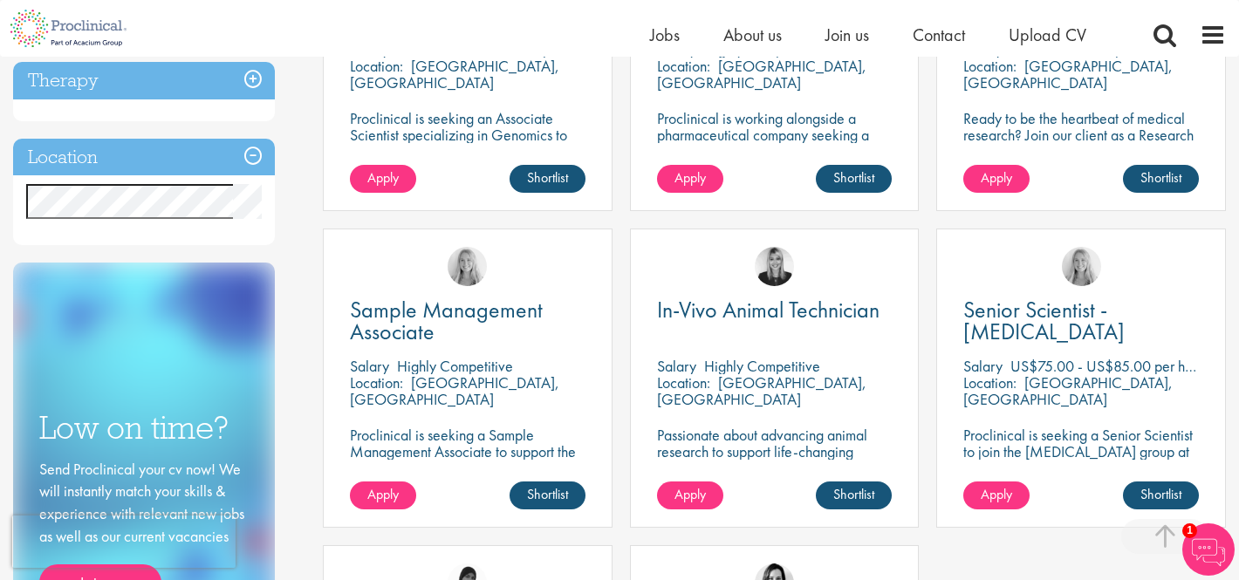
scroll to position [477, 0]
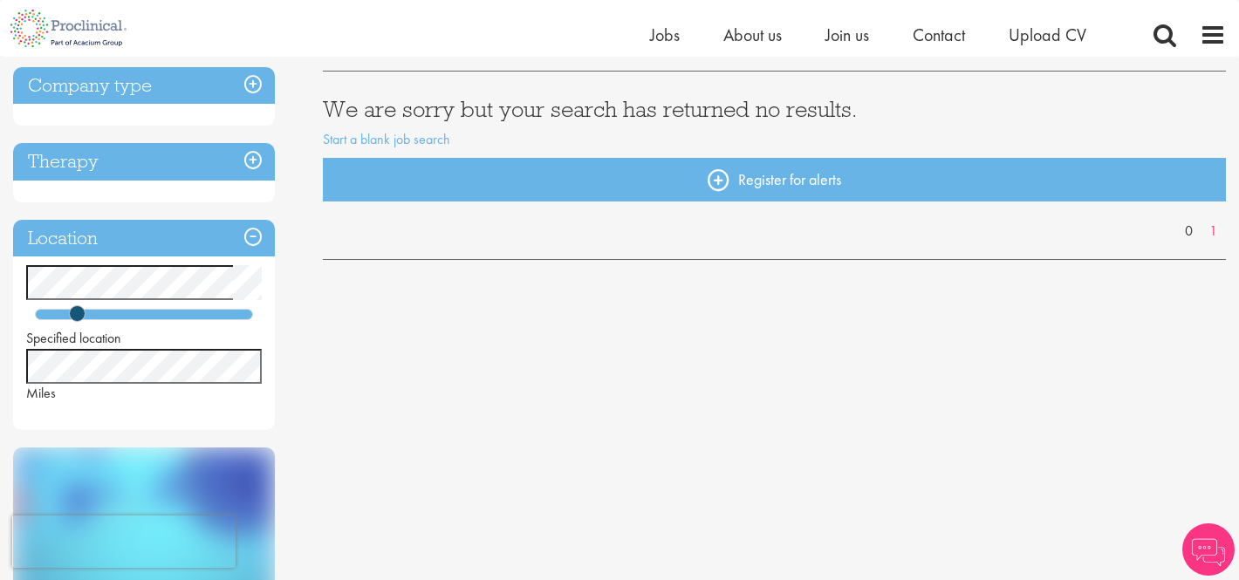
scroll to position [284, 0]
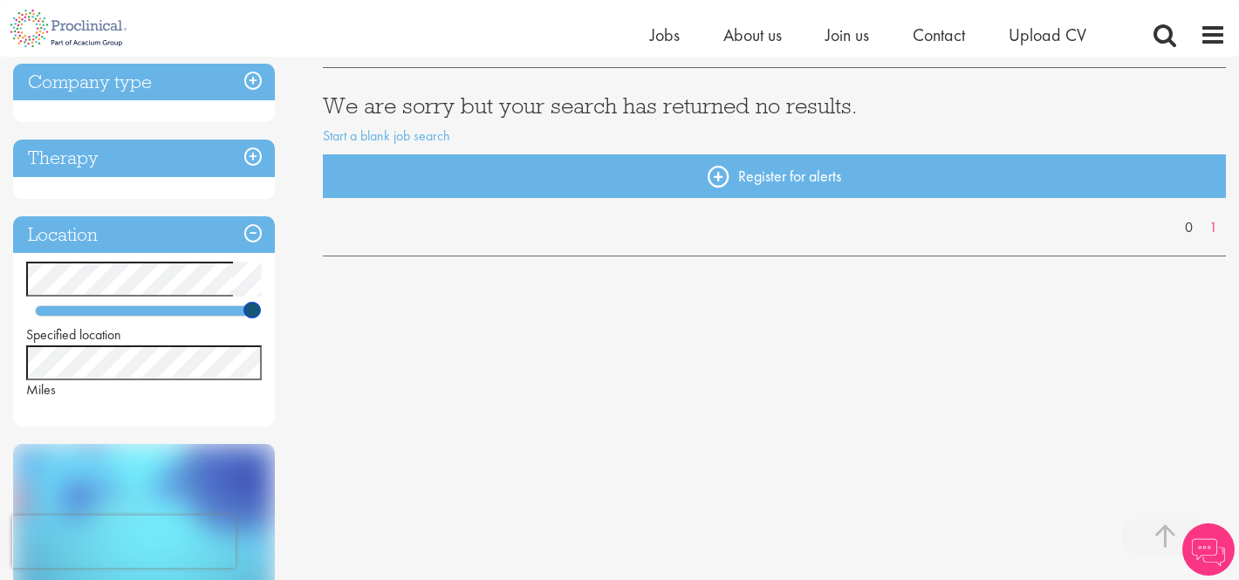
drag, startPoint x: 81, startPoint y: 311, endPoint x: 286, endPoint y: 315, distance: 205.0
click at [286, 315] on div "Discipline Job type Company type Therapy Location Specified location Miles Low …" at bounding box center [155, 401] width 310 height 998
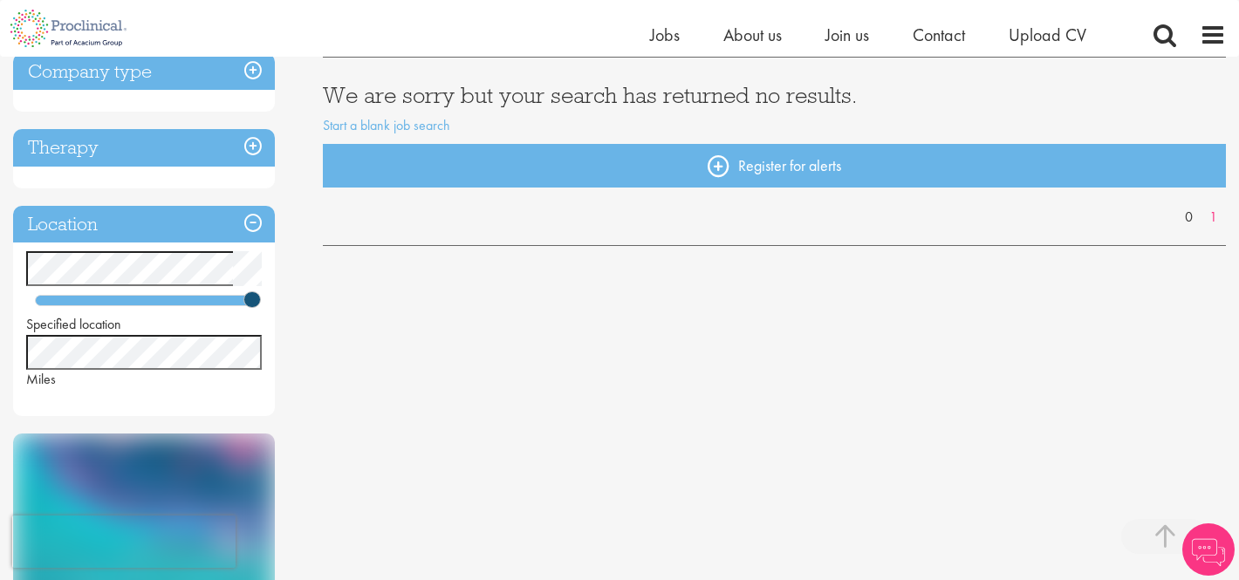
scroll to position [298, 0]
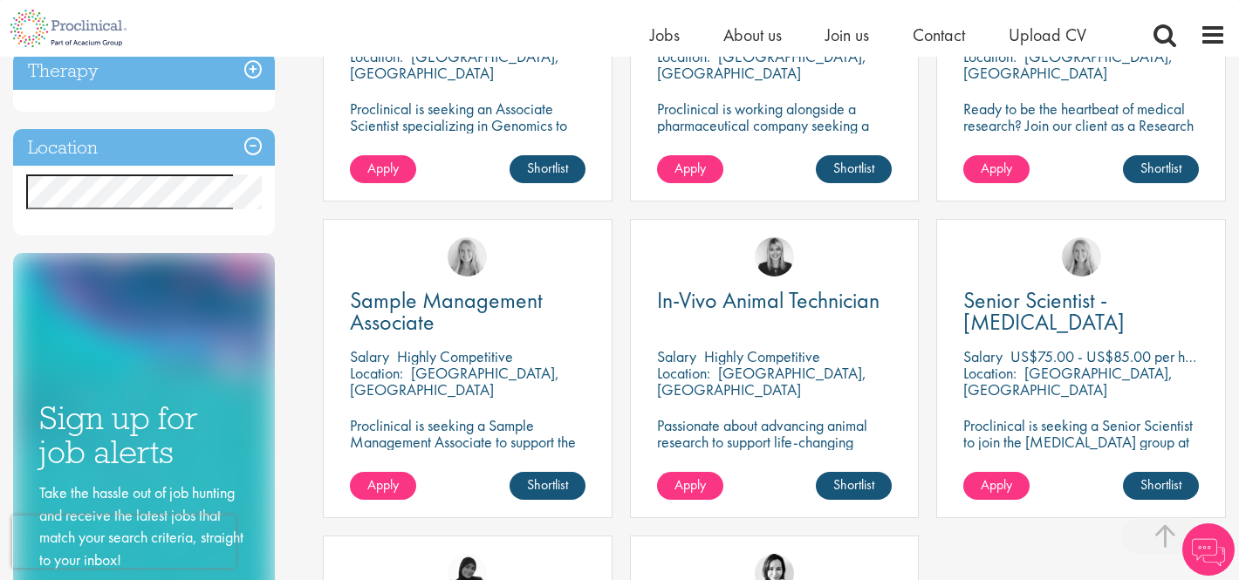
scroll to position [484, 0]
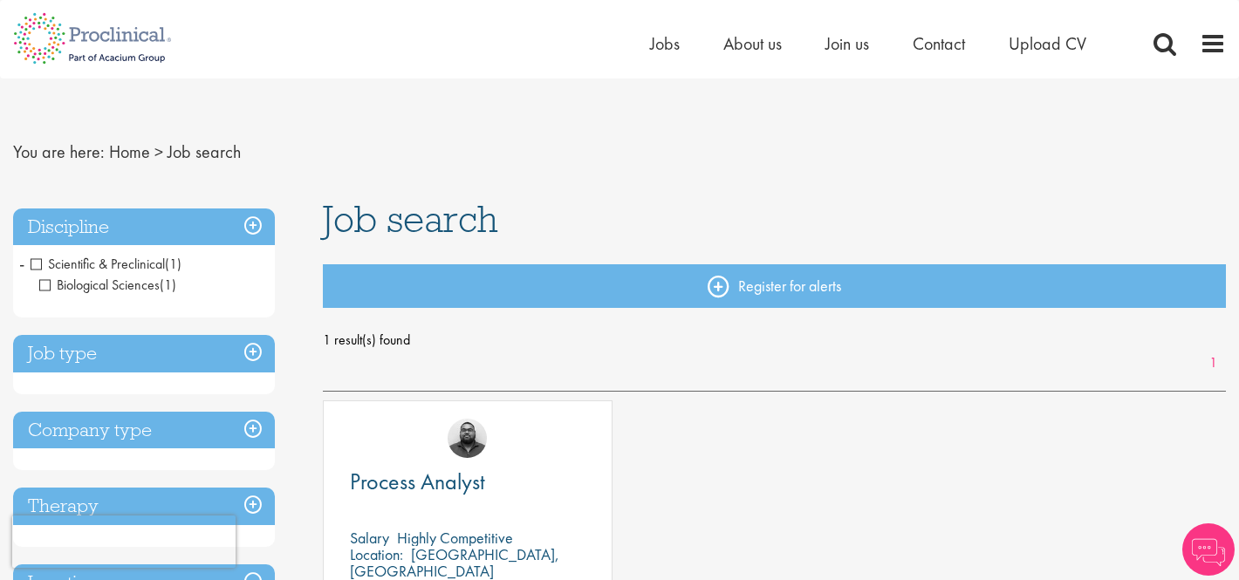
scroll to position [192, 0]
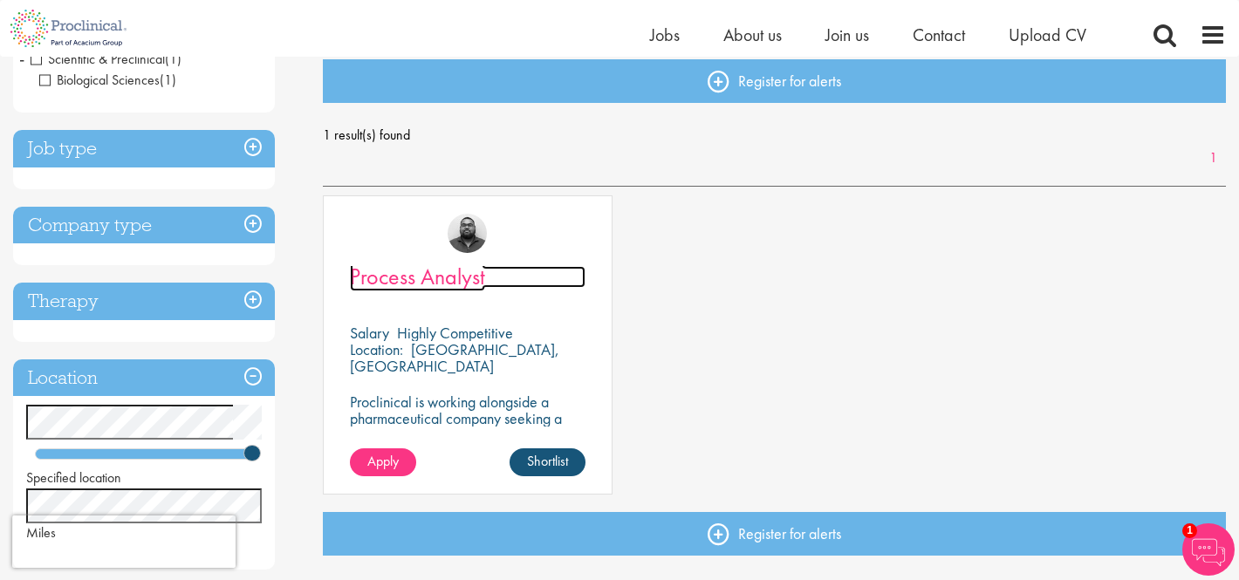
click at [448, 280] on span "Process Analyst" at bounding box center [417, 277] width 135 height 30
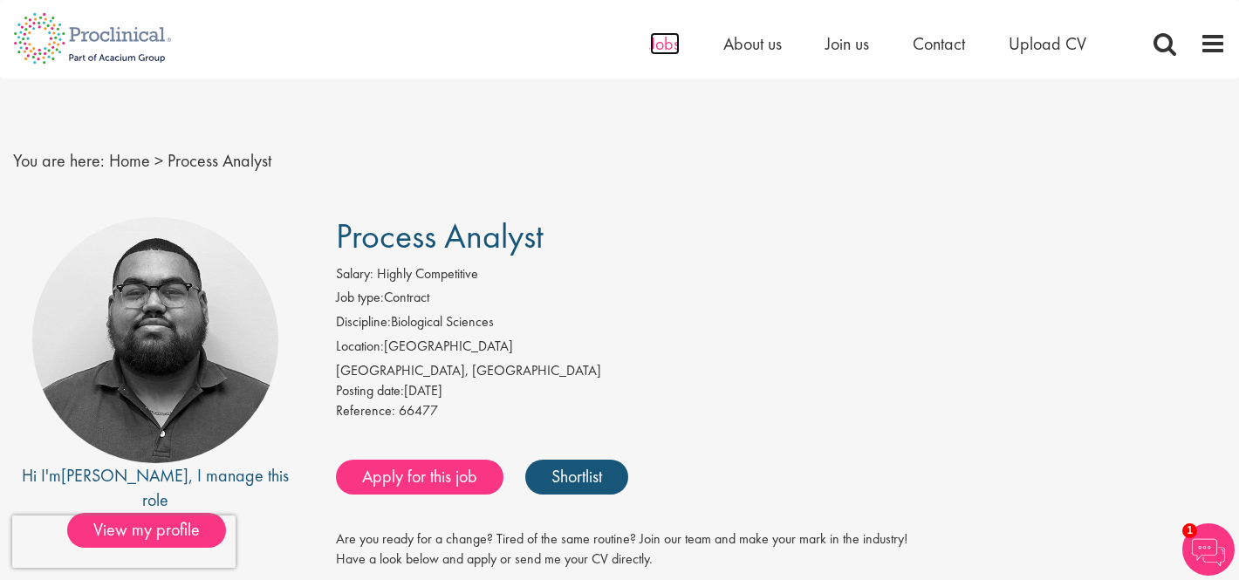
click at [654, 46] on span "Jobs" at bounding box center [665, 43] width 30 height 23
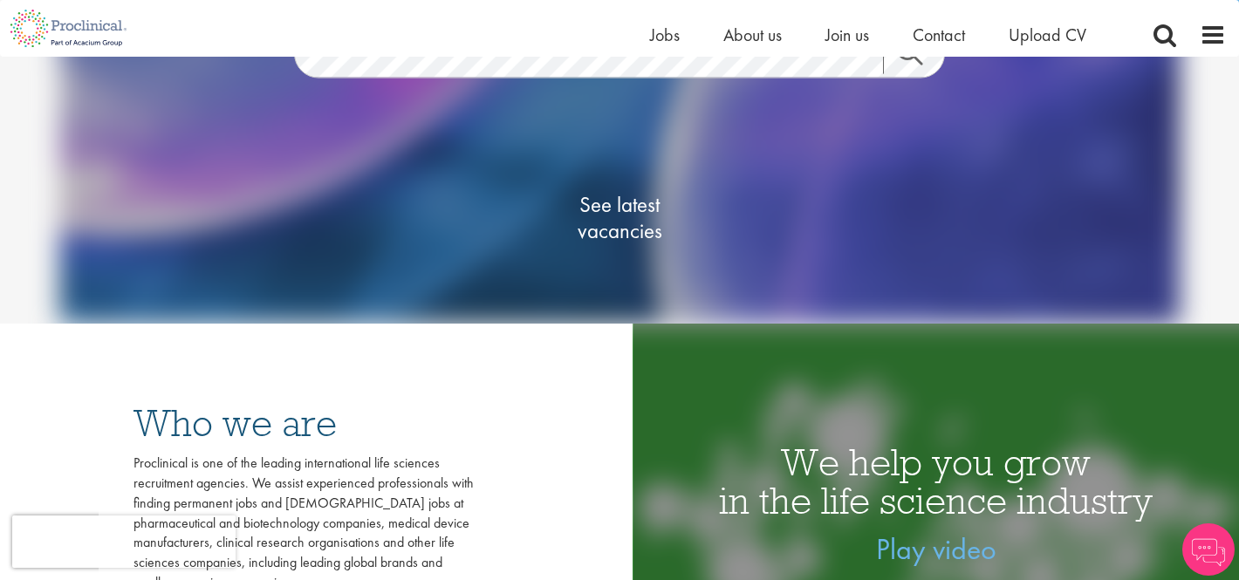
scroll to position [261, 0]
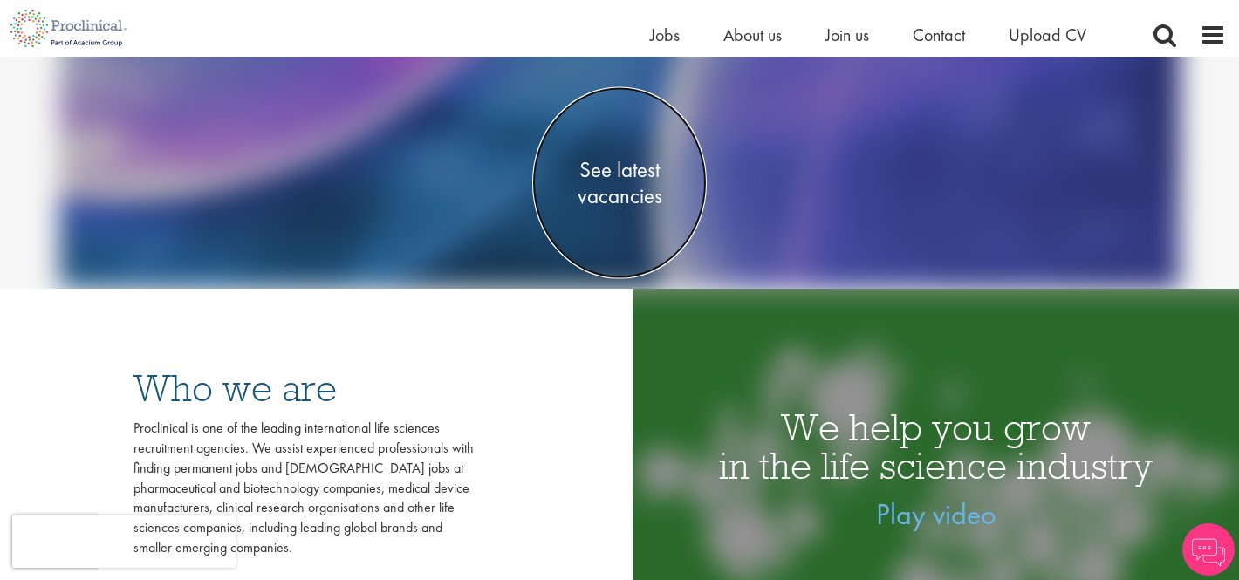
click at [619, 171] on span "See latest vacancies" at bounding box center [619, 182] width 174 height 52
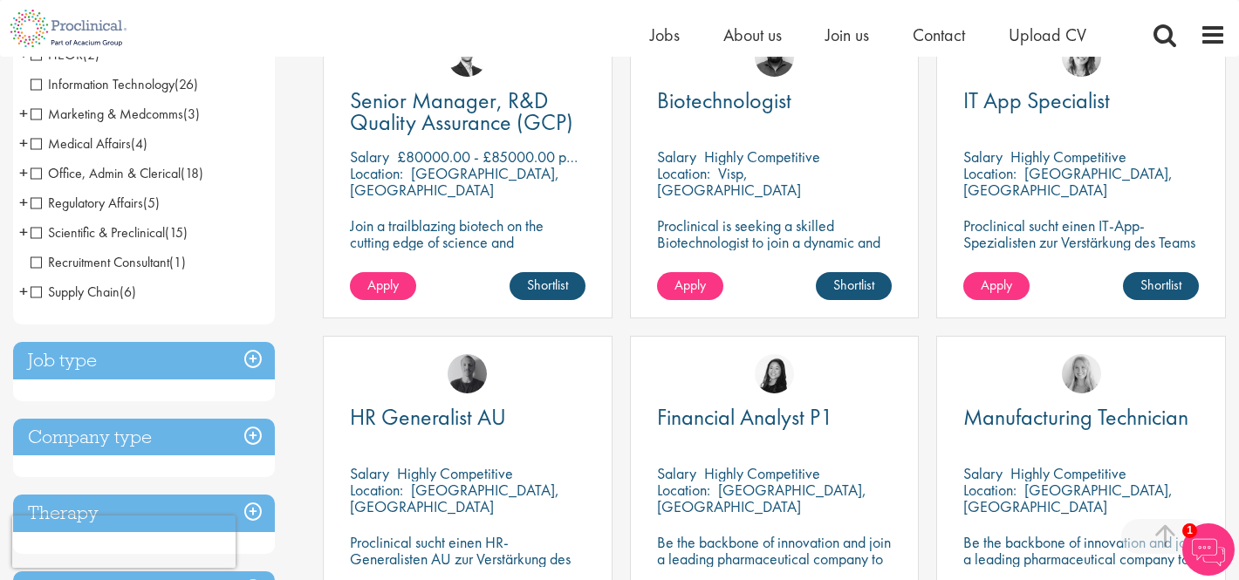
scroll to position [375, 0]
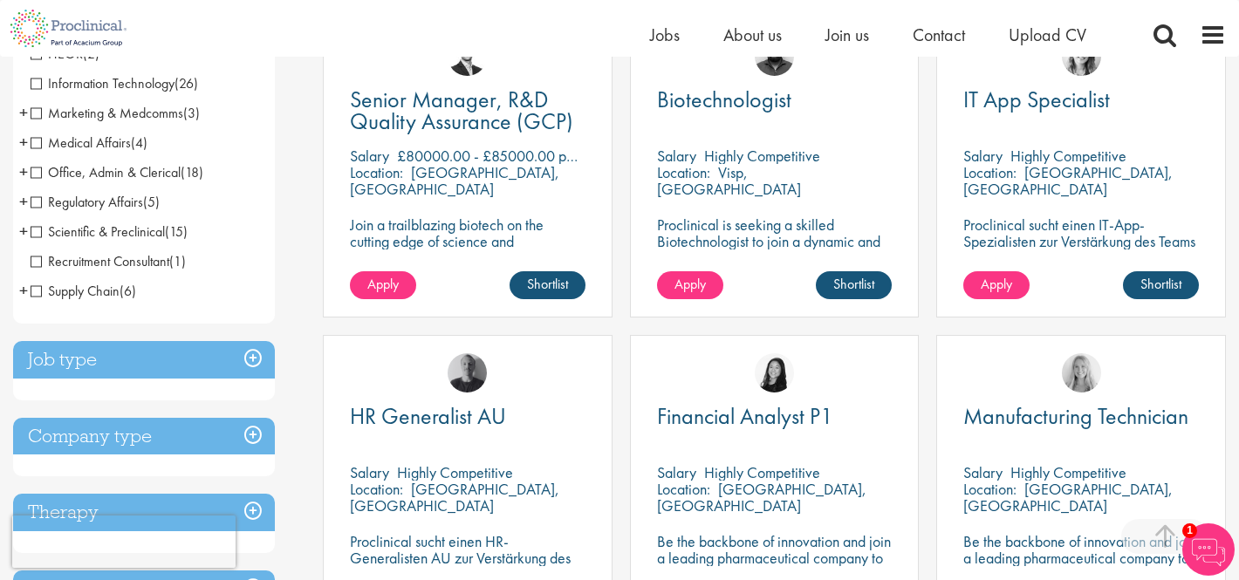
click at [35, 233] on span "Scientific & Preclinical" at bounding box center [98, 231] width 134 height 18
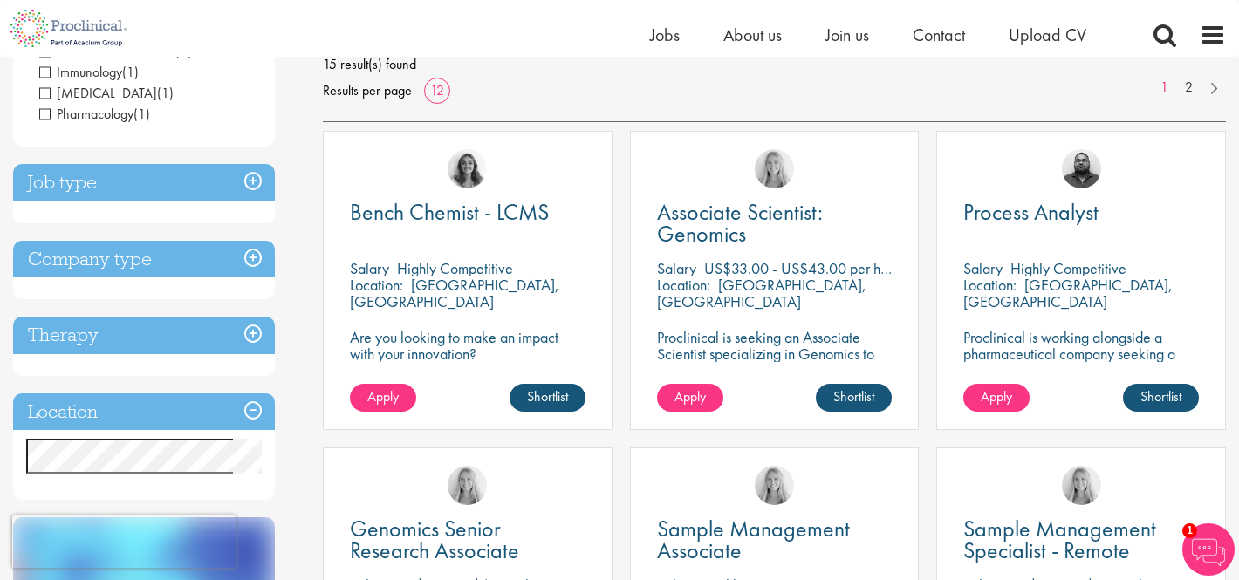
scroll to position [261, 0]
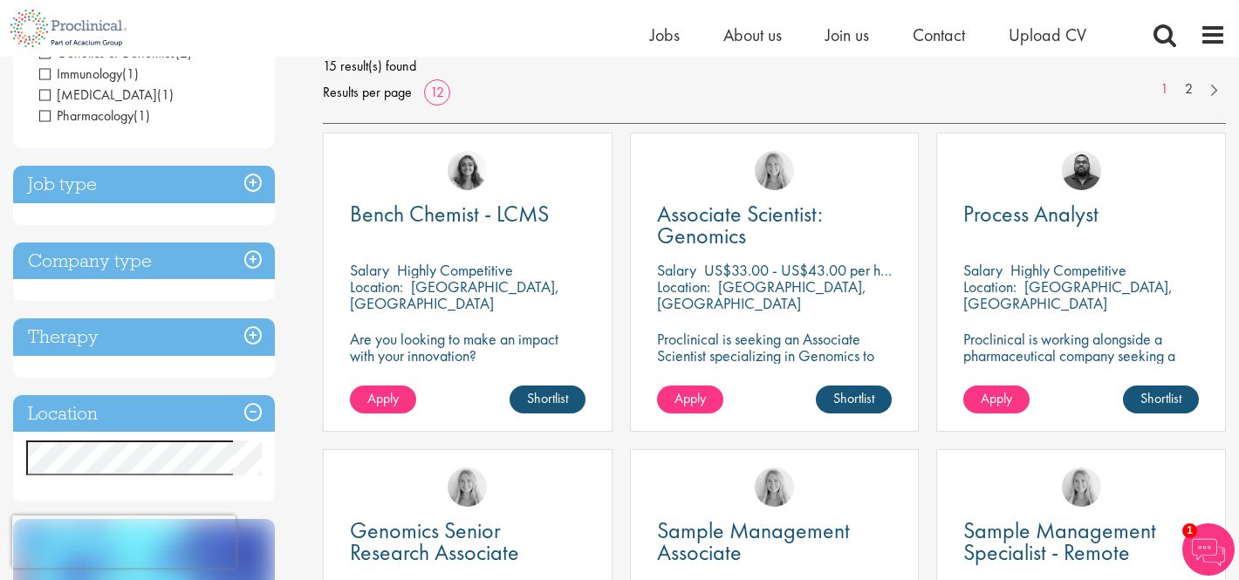
click at [248, 185] on h3 "Job type" at bounding box center [144, 185] width 262 height 38
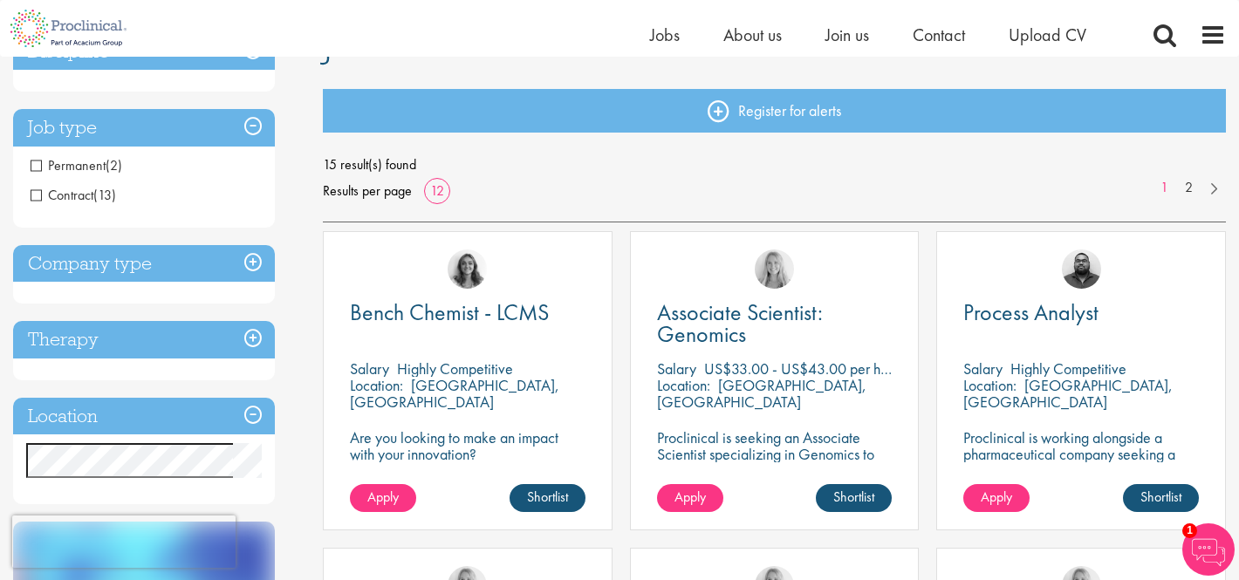
scroll to position [0, 0]
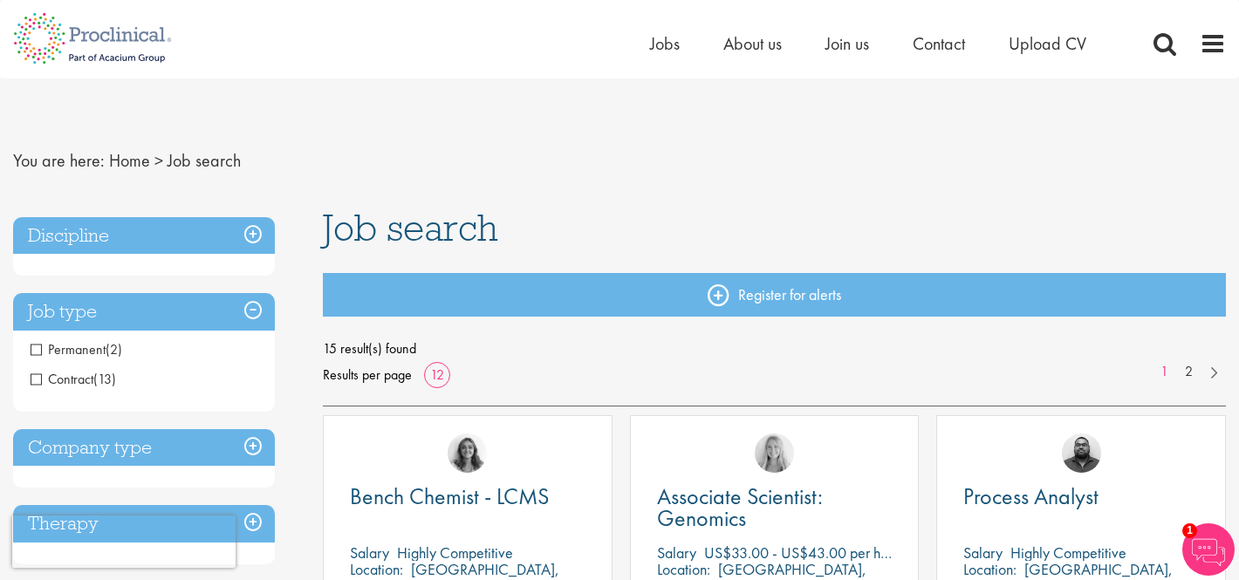
click at [238, 229] on h3 "Discipline" at bounding box center [144, 236] width 262 height 38
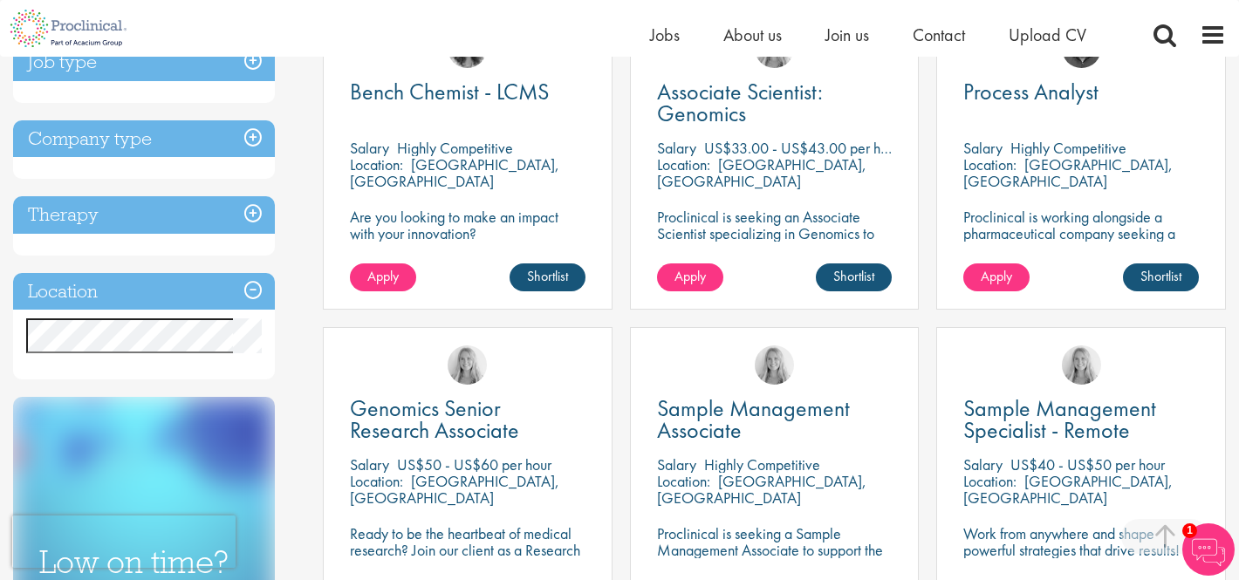
scroll to position [379, 0]
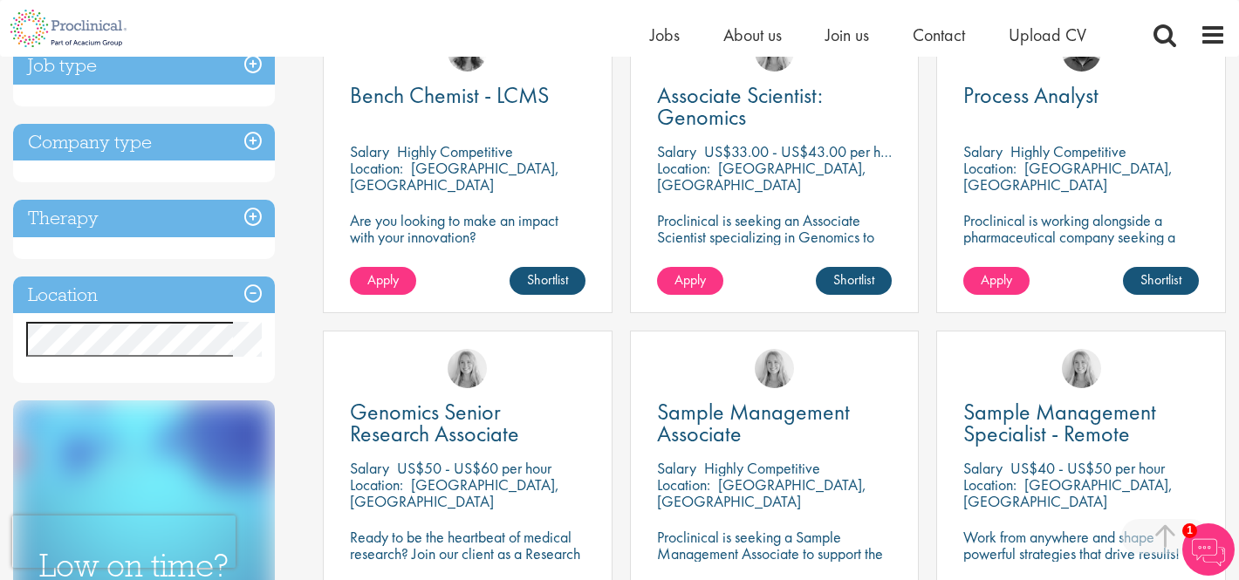
click at [243, 215] on h3 "Therapy" at bounding box center [144, 219] width 262 height 38
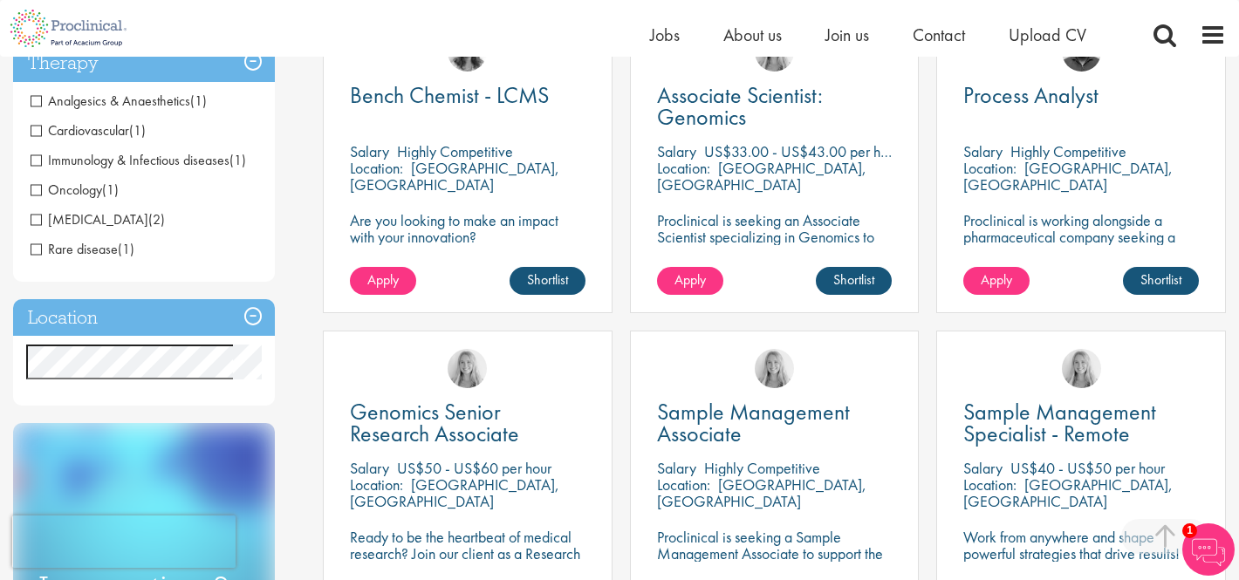
drag, startPoint x: 35, startPoint y: 193, endPoint x: 38, endPoint y: 184, distance: 9.1
click at [36, 193] on span "Oncology" at bounding box center [67, 190] width 72 height 18
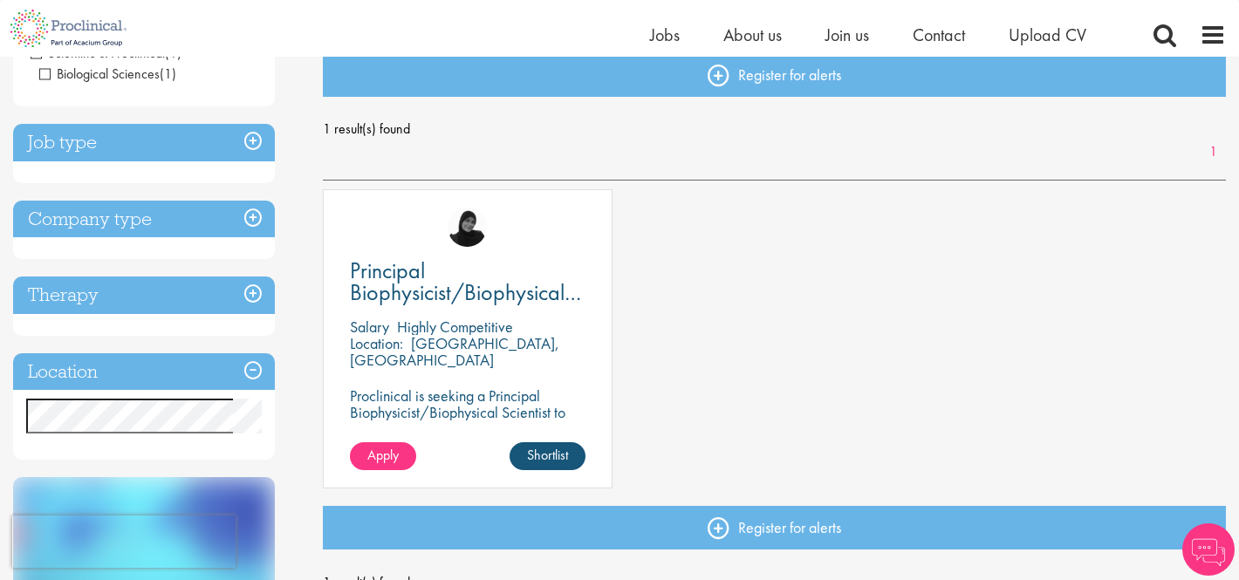
scroll to position [194, 0]
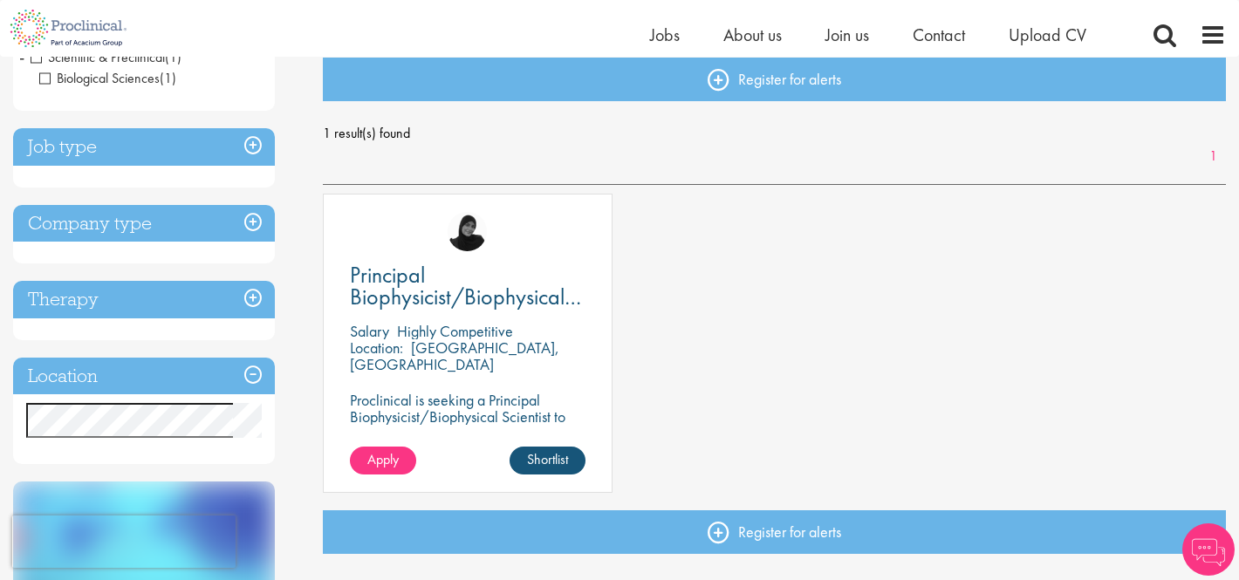
click at [238, 292] on h3 "Therapy" at bounding box center [144, 300] width 262 height 38
